Goal: Answer question/provide support: Share knowledge or assist other users

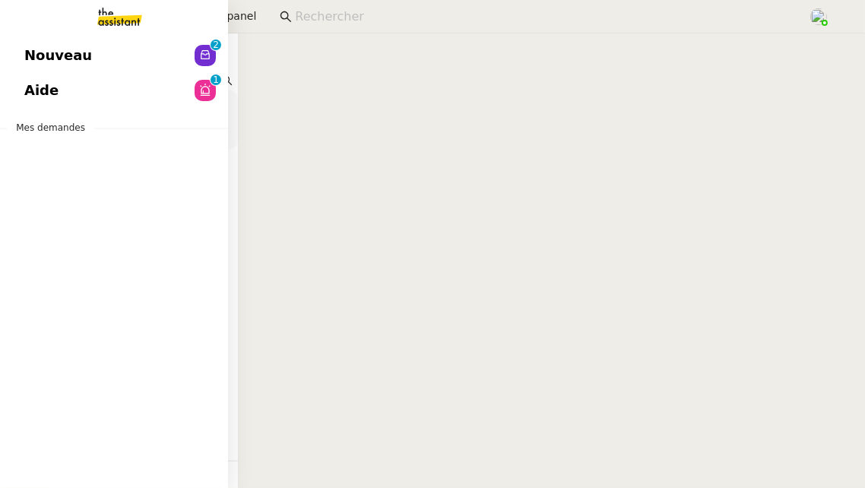
click at [34, 50] on span "Nouveau" at bounding box center [58, 55] width 68 height 23
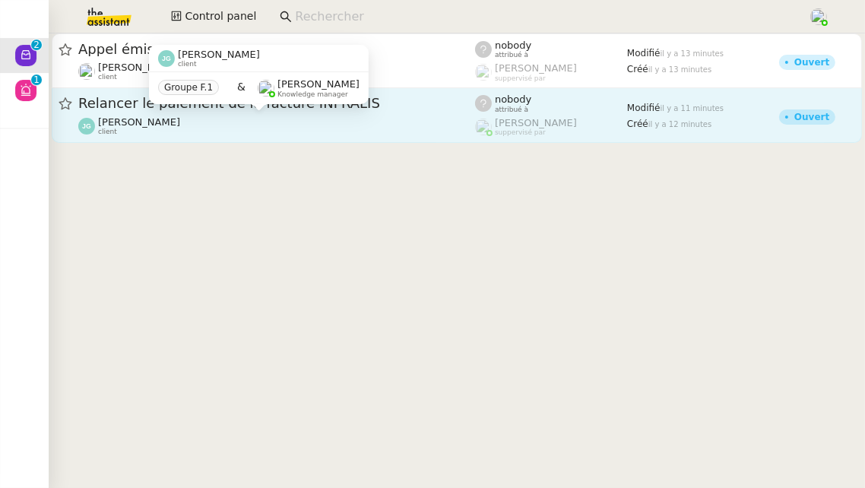
click at [291, 120] on div "[PERSON_NAME] client" at bounding box center [276, 126] width 397 height 20
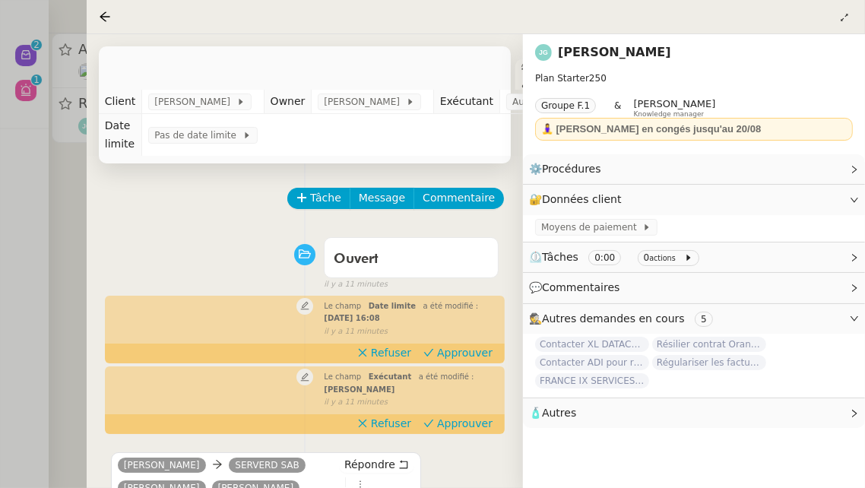
click at [65, 187] on div at bounding box center [432, 244] width 865 height 488
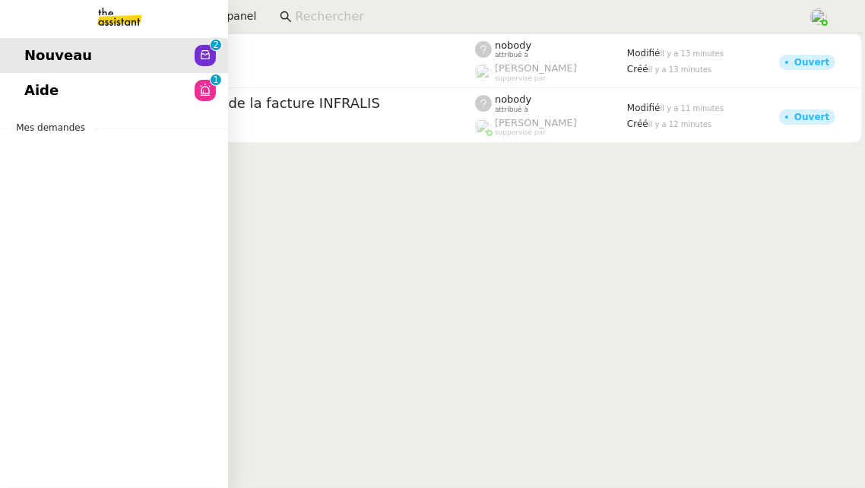
click at [33, 84] on span "Aide" at bounding box center [41, 90] width 34 height 23
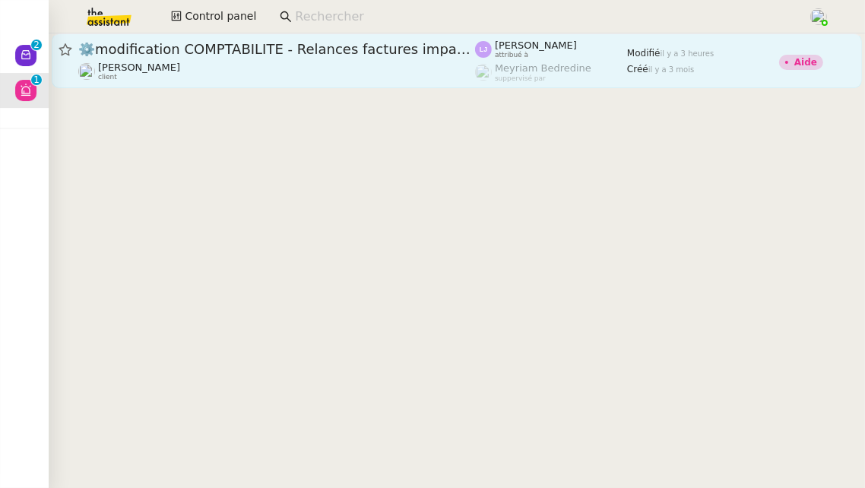
click at [304, 68] on div "[PERSON_NAME] client" at bounding box center [276, 72] width 397 height 20
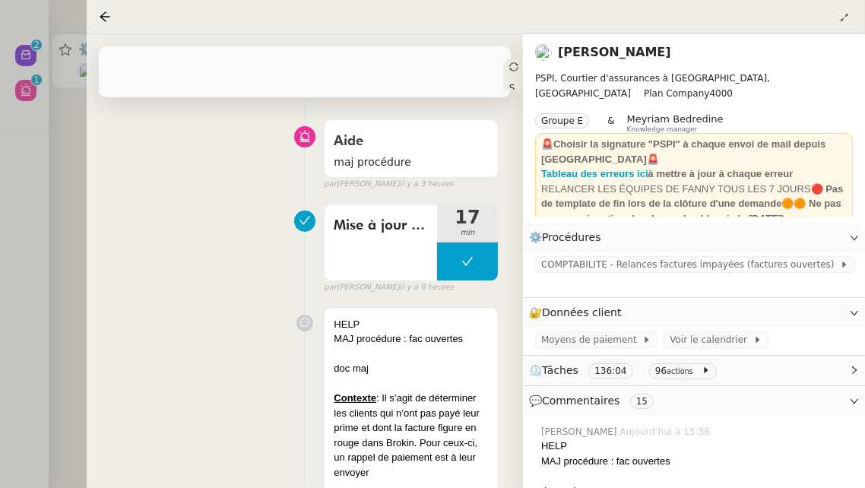
scroll to position [205, 0]
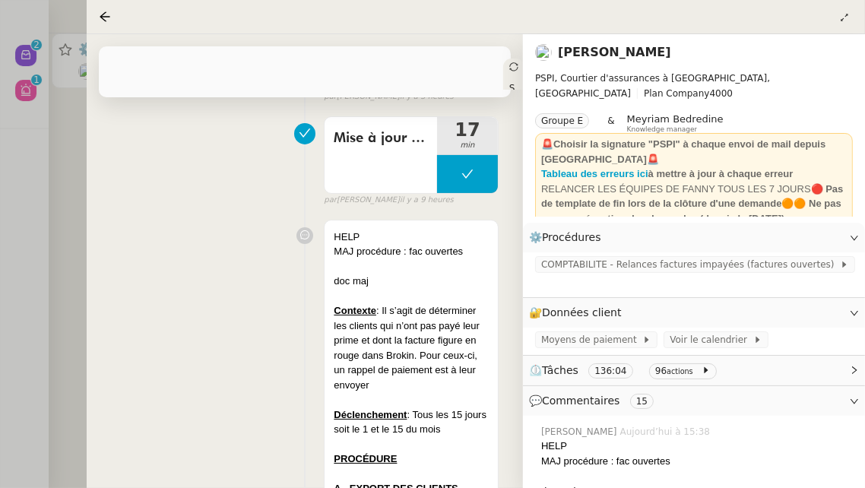
click at [51, 228] on div at bounding box center [432, 244] width 865 height 488
